Goal: Navigation & Orientation: Go to known website

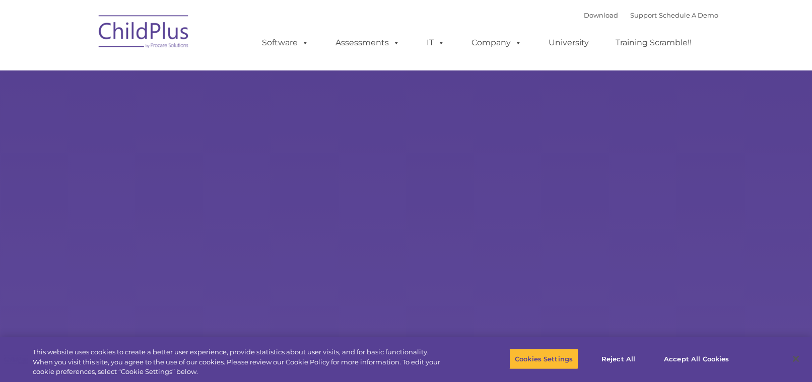
select select "MEDIUM"
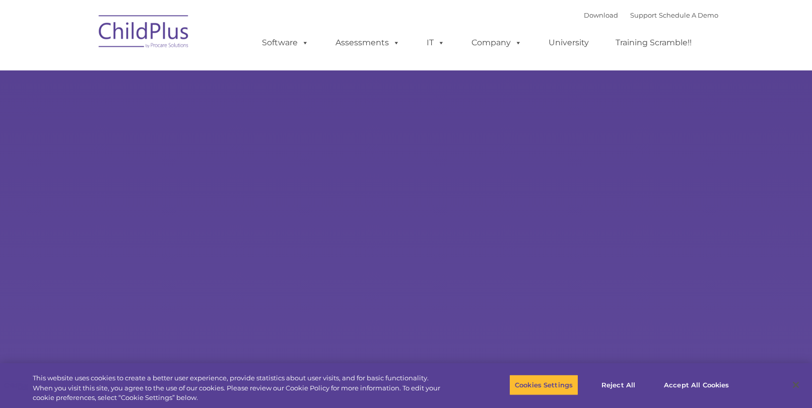
click at [160, 36] on img at bounding box center [144, 33] width 101 height 50
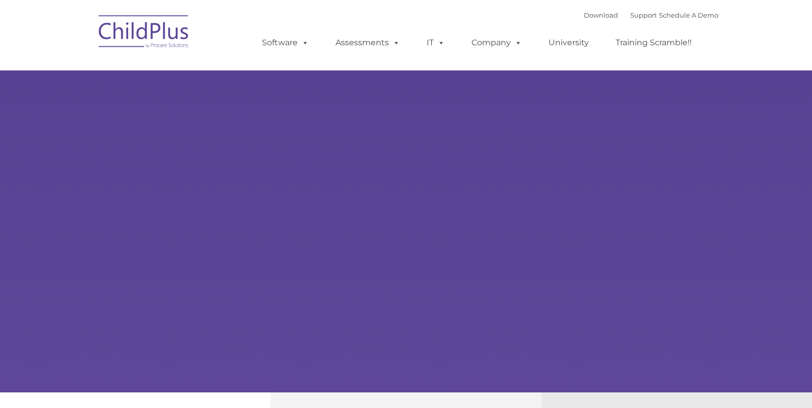
click at [670, 212] on div "Learn More Request a Demo The Future of ChildPlus is Here! Boost your productiv…" at bounding box center [406, 196] width 812 height 393
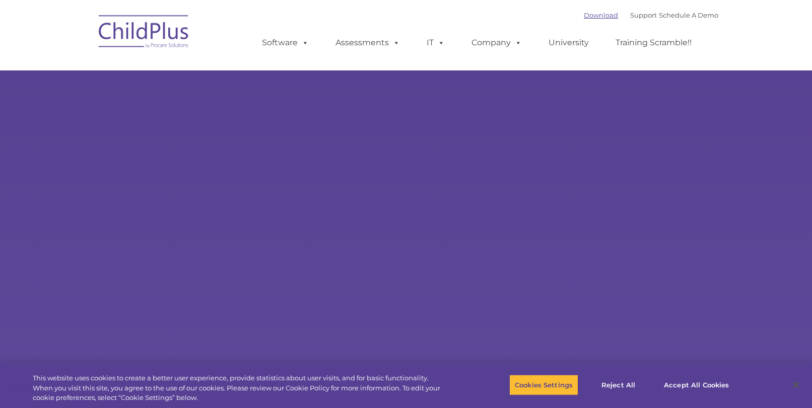
select select "MEDIUM"
click at [709, 388] on button "Accept All Cookies" at bounding box center [696, 385] width 76 height 21
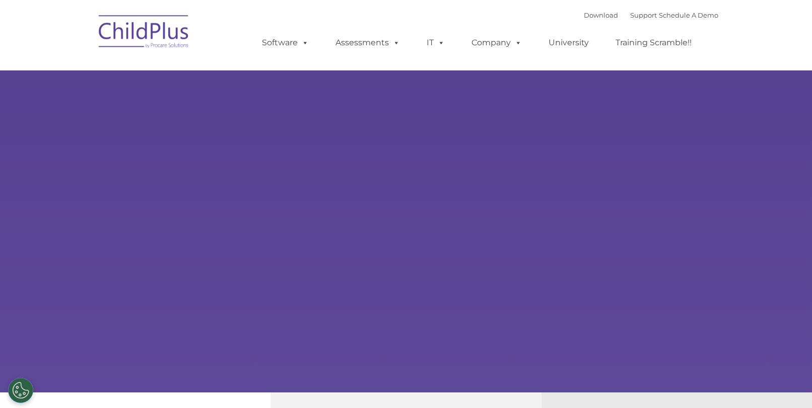
click at [250, 298] on div "Learn More Request a Demo The Future of ChildPlus is Here! Boost your productiv…" at bounding box center [406, 196] width 812 height 393
click at [120, 28] on img at bounding box center [144, 33] width 101 height 50
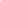
click at [0, 0] on html at bounding box center [0, 0] width 0 height 0
